Goal: Transaction & Acquisition: Book appointment/travel/reservation

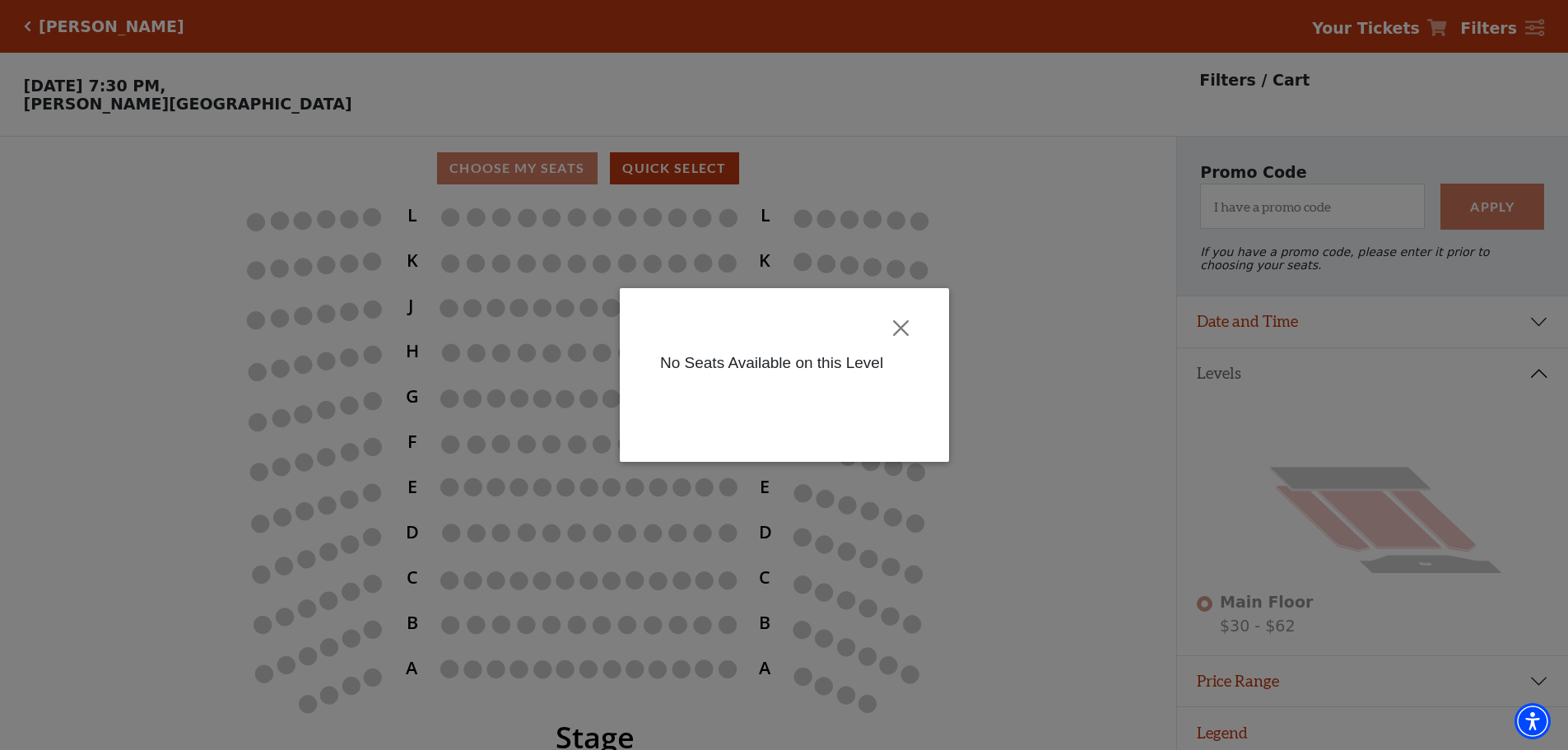
scroll to position [40, 0]
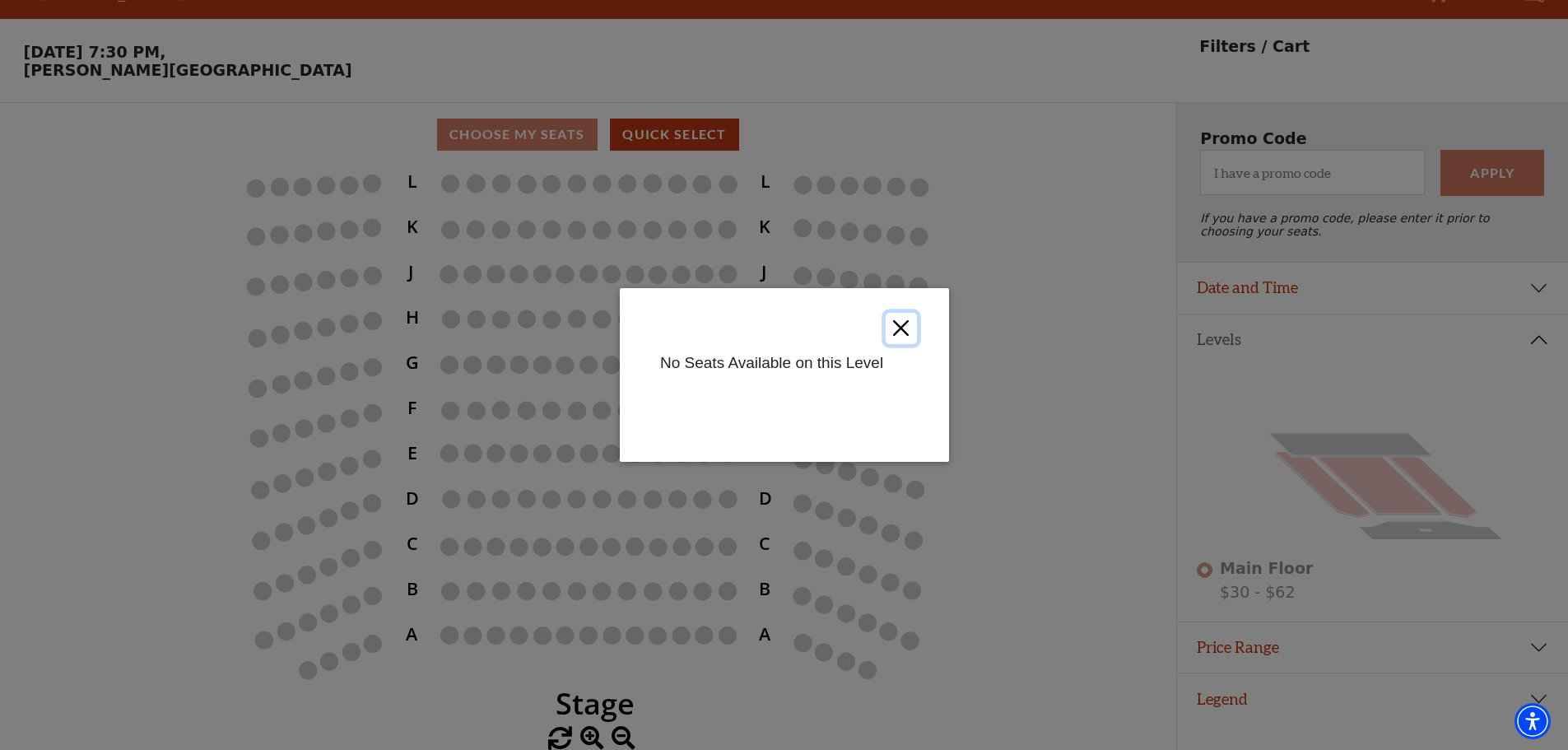
click at [902, 325] on button "Close" at bounding box center [900, 329] width 31 height 31
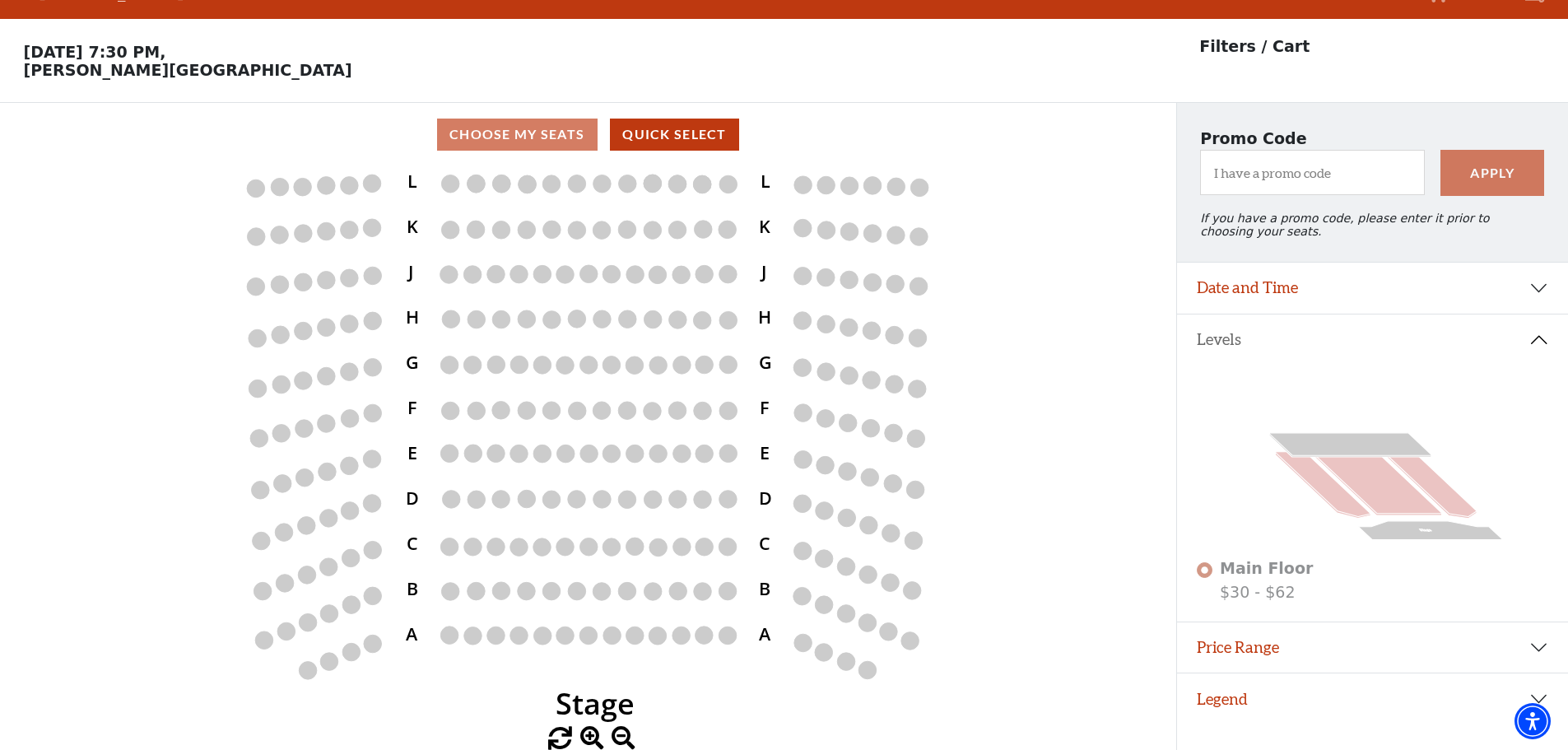
click at [1227, 338] on button "Levels" at bounding box center [1372, 340] width 391 height 51
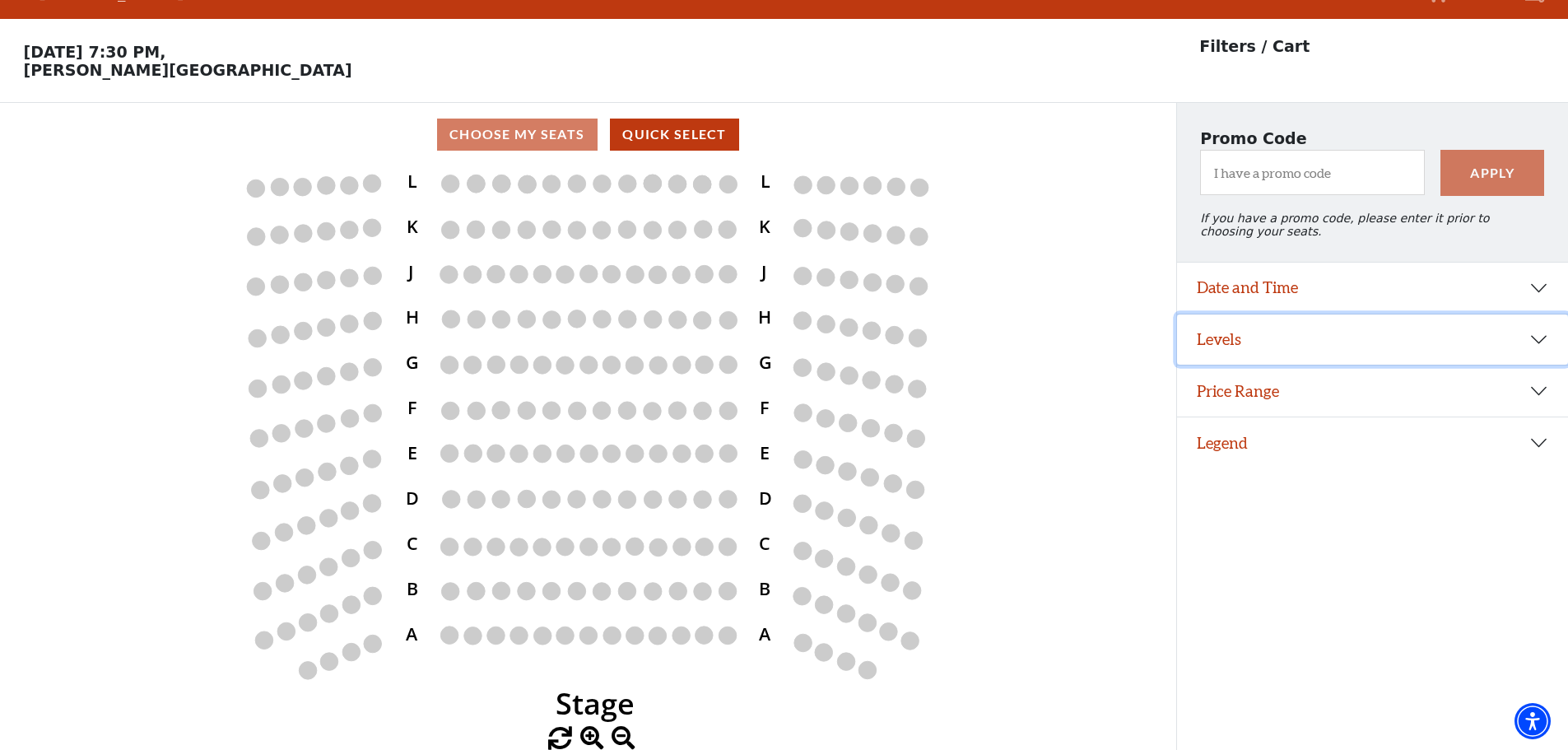
click at [1227, 338] on button "Levels" at bounding box center [1372, 340] width 391 height 51
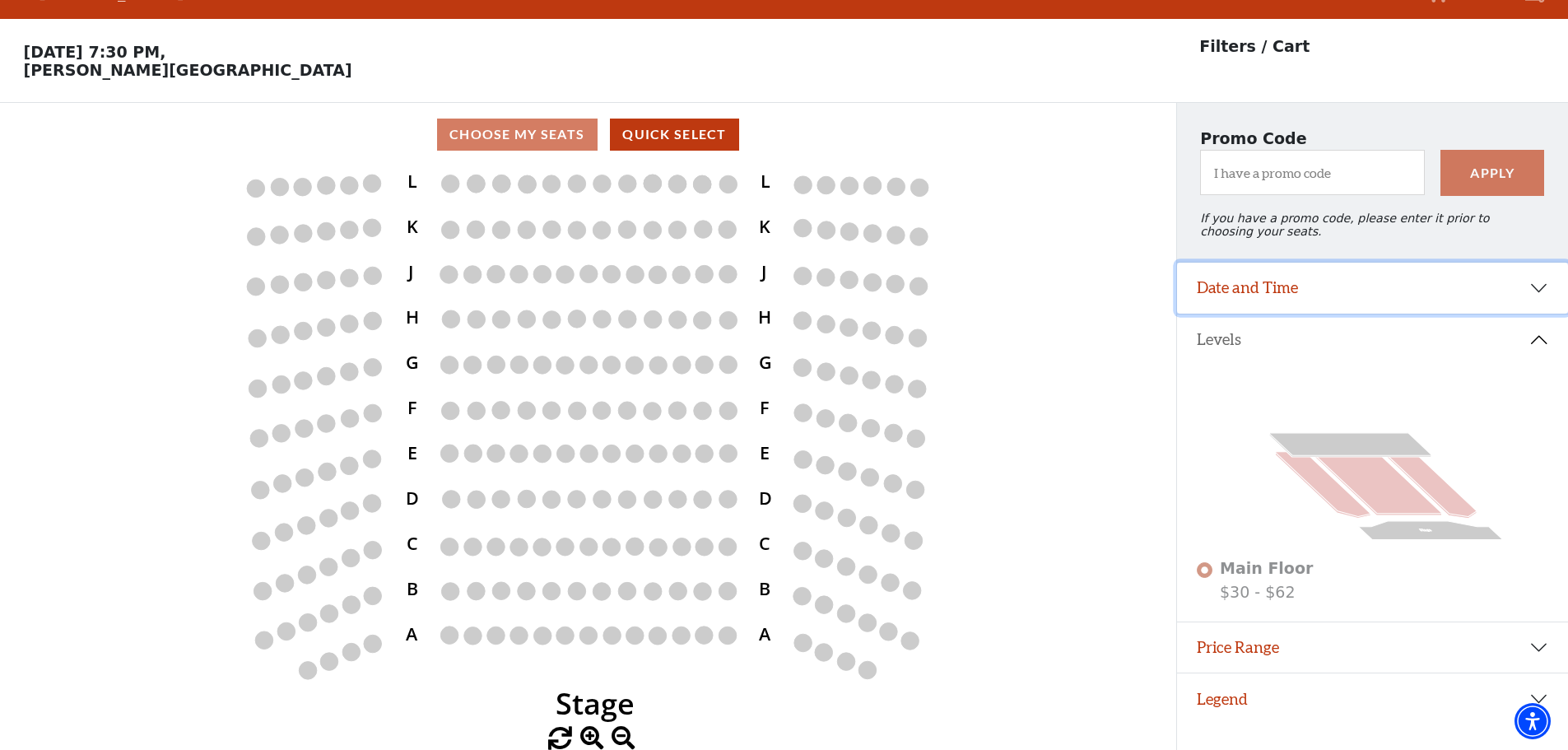
click at [1270, 283] on button "Date and Time" at bounding box center [1372, 288] width 391 height 51
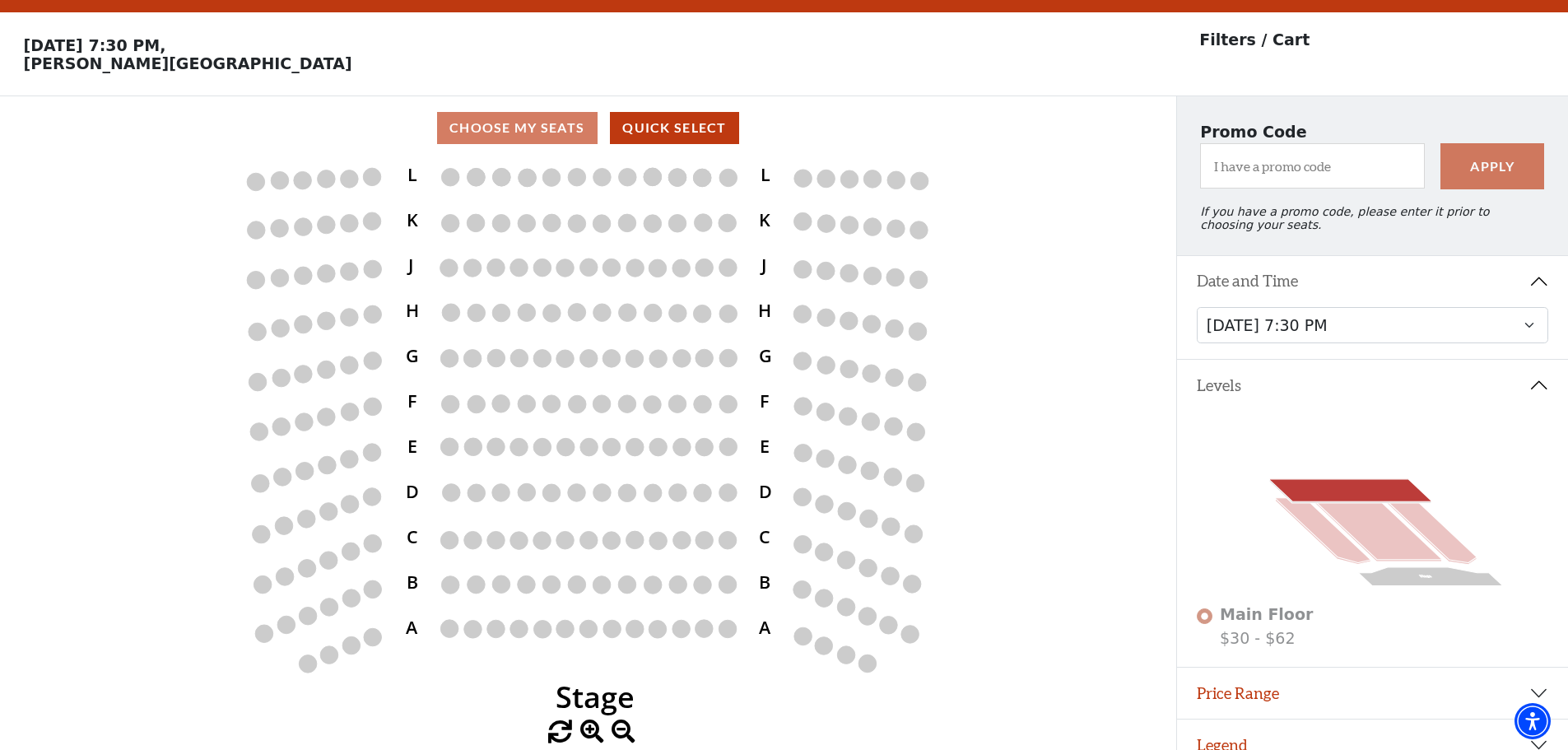
click at [1317, 499] on icon at bounding box center [1350, 490] width 162 height 22
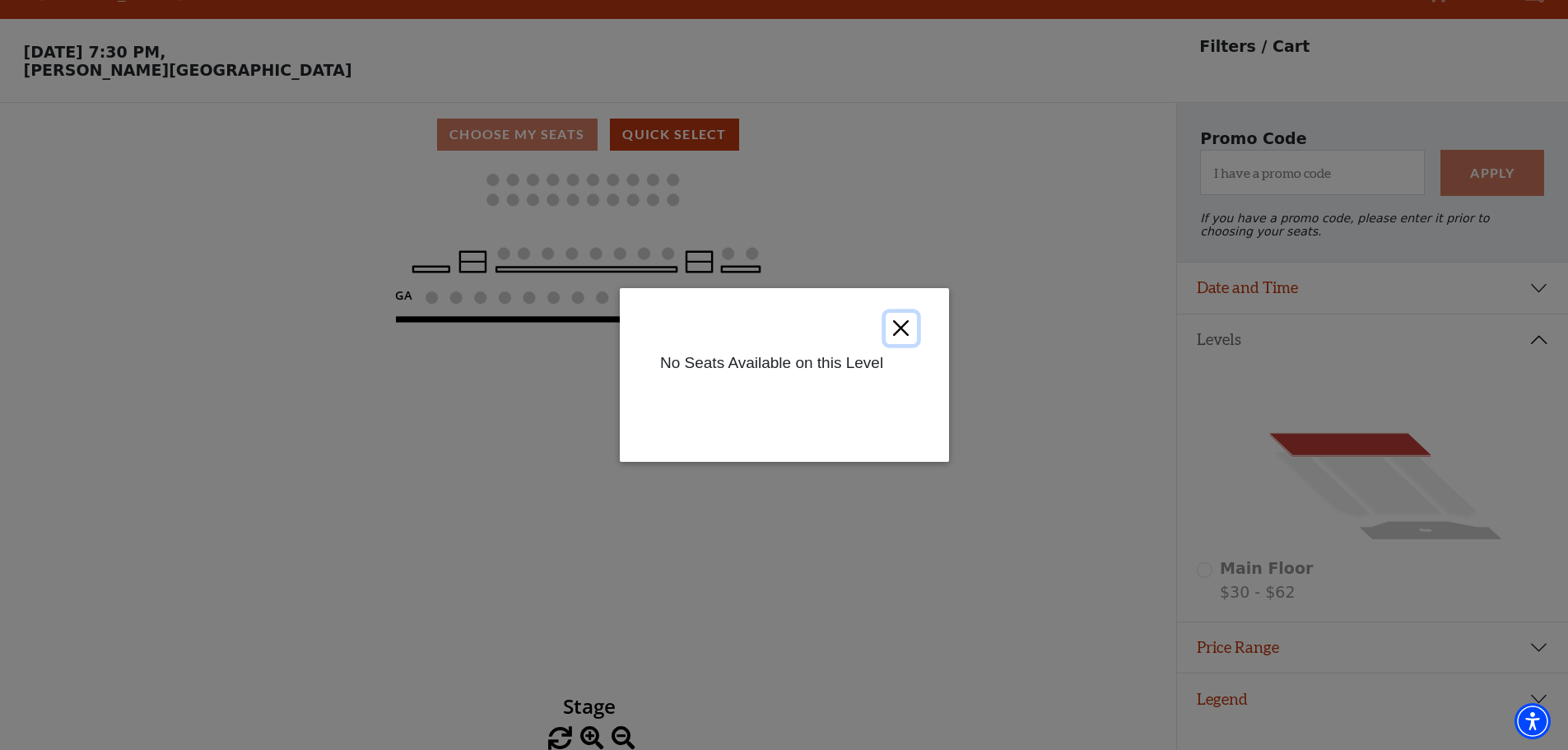
click at [906, 332] on button "Close" at bounding box center [900, 329] width 31 height 31
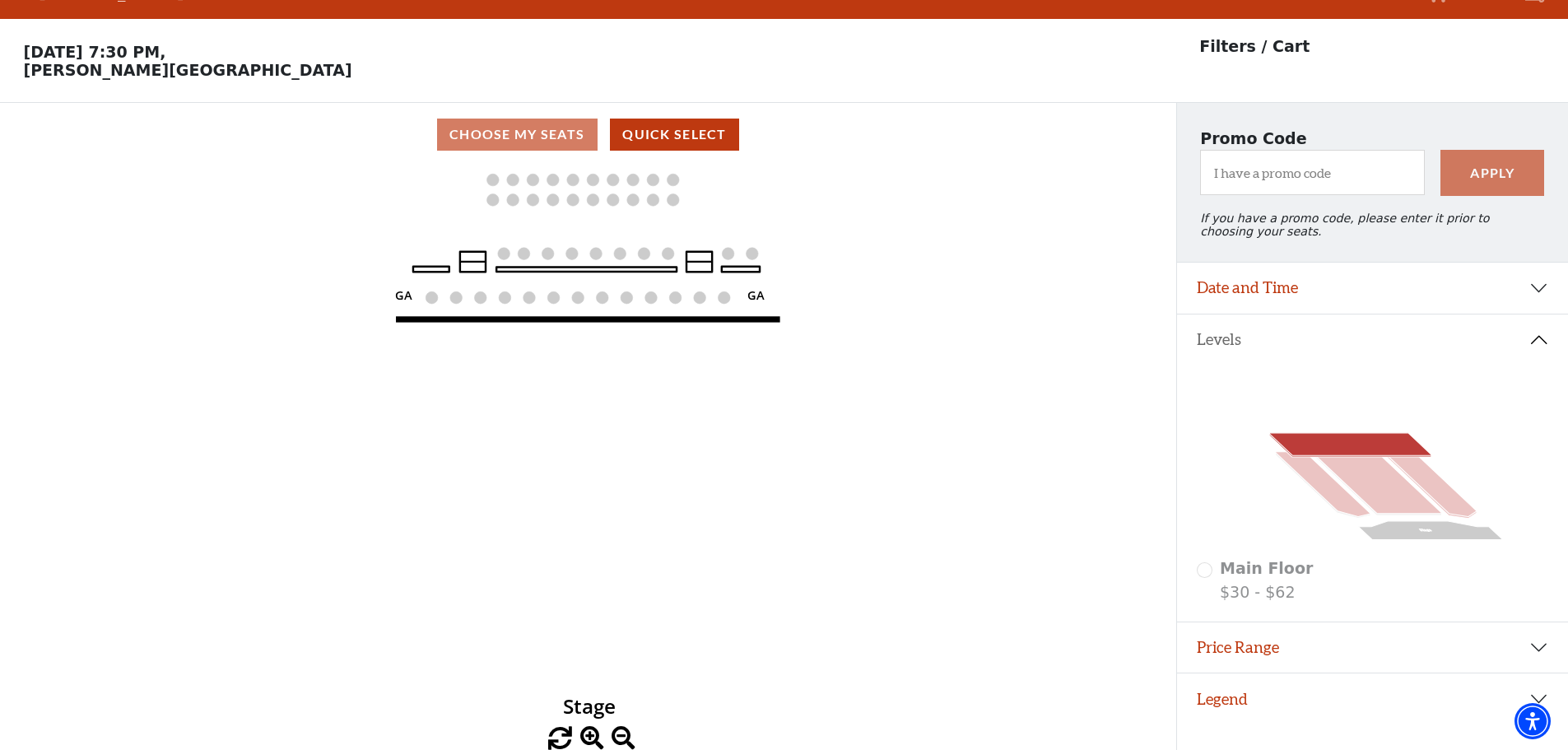
click at [1459, 508] on icon at bounding box center [1429, 484] width 92 height 65
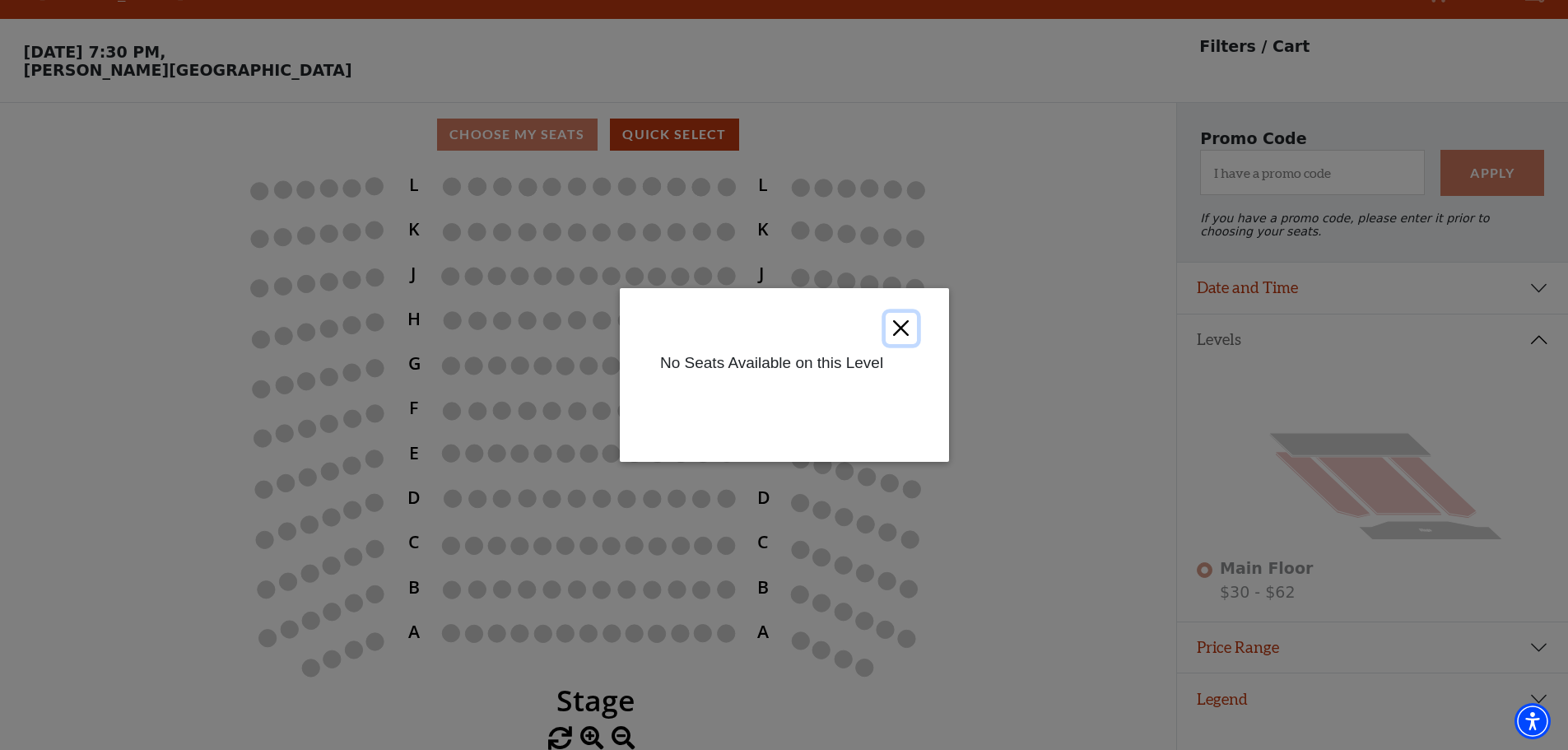
click at [900, 329] on button "Close" at bounding box center [900, 329] width 31 height 31
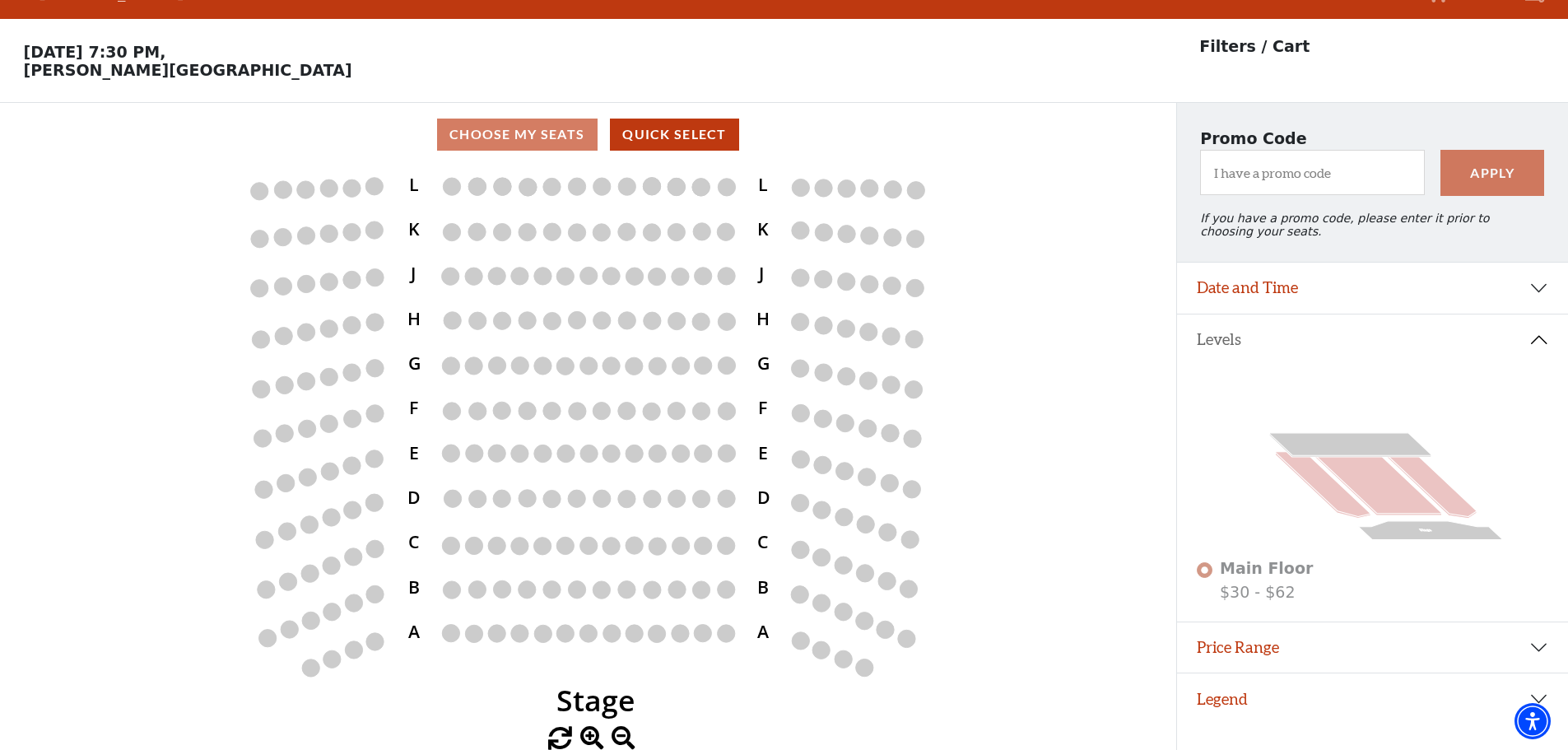
click at [1428, 532] on text "Stage" at bounding box center [1424, 530] width 15 height 3
click at [1413, 541] on polygon at bounding box center [1429, 531] width 144 height 19
